Goal: Information Seeking & Learning: Learn about a topic

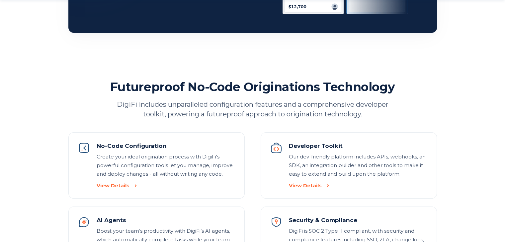
scroll to position [708, 0]
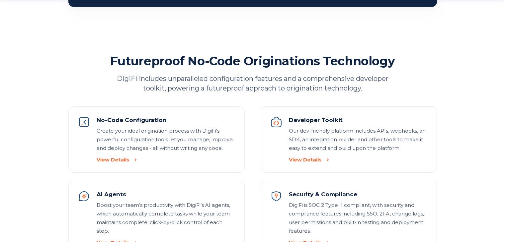
click at [288, 158] on li "Developer Toolkit Our dev-friendly platform includes APIs, webhooks, an SDK, an…" at bounding box center [349, 140] width 176 height 66
click at [295, 157] on div "View Details" at bounding box center [305, 160] width 33 height 7
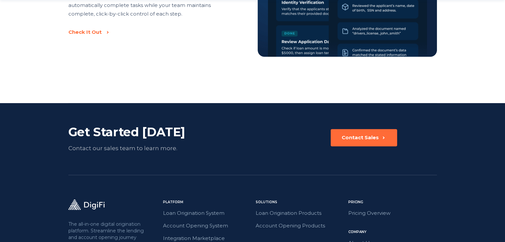
scroll to position [1212, 0]
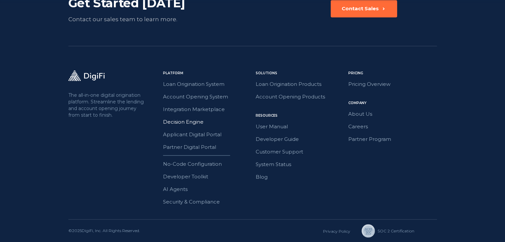
click at [178, 120] on link "Decision Engine" at bounding box center [207, 122] width 89 height 9
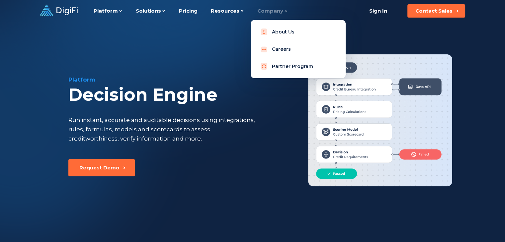
click at [268, 14] on div "Company" at bounding box center [272, 11] width 31 height 22
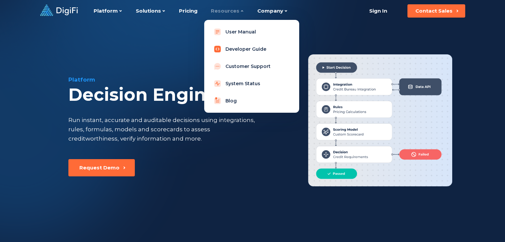
click at [233, 47] on link "Developer Guide" at bounding box center [252, 49] width 84 height 13
